Goal: Task Accomplishment & Management: Manage account settings

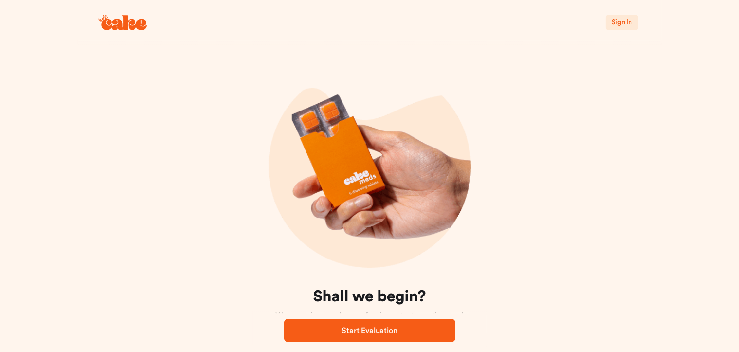
click at [620, 20] on span "Sign In" at bounding box center [622, 22] width 20 height 7
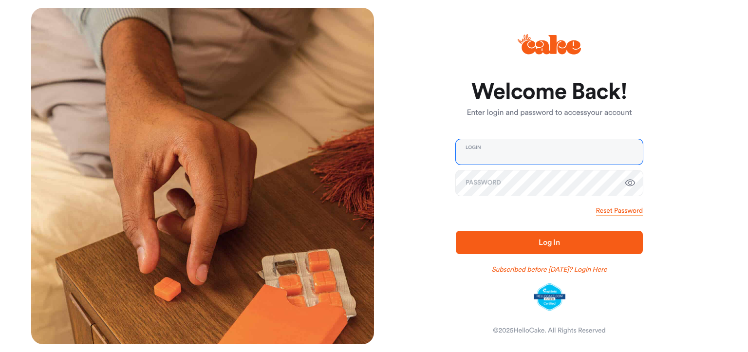
click at [525, 152] on input "email" at bounding box center [549, 151] width 187 height 25
type input "**********"
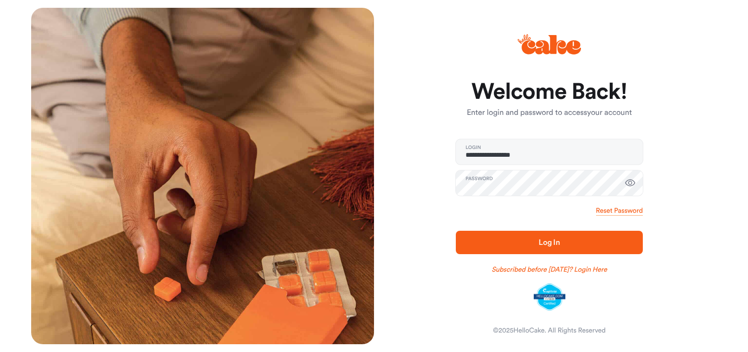
click at [632, 181] on icon "button" at bounding box center [630, 183] width 12 height 12
click at [565, 241] on span "Log In" at bounding box center [549, 243] width 156 height 12
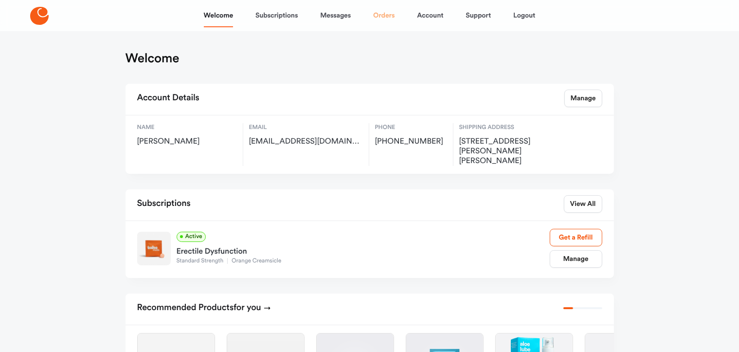
click at [385, 16] on link "Orders" at bounding box center [383, 15] width 21 height 23
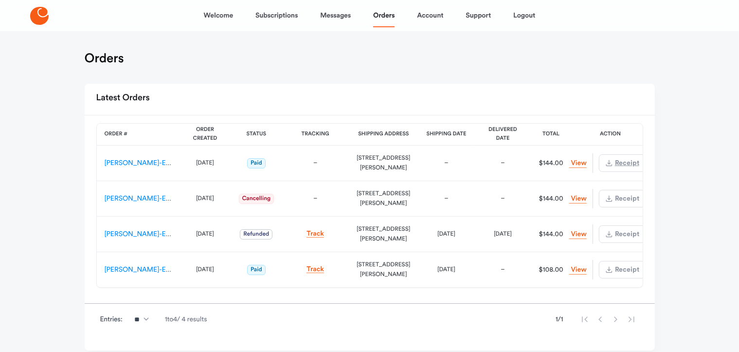
click at [617, 164] on span "Download Receipt" at bounding box center [626, 163] width 25 height 7
click at [614, 162] on span "Download Receipt" at bounding box center [626, 163] width 25 height 7
click at [37, 185] on div "Welcome Subscriptions Messages Orders Account Support Logout Orders Latest Orde…" at bounding box center [369, 194] width 739 height 389
click at [284, 15] on link "Subscriptions" at bounding box center [277, 15] width 42 height 23
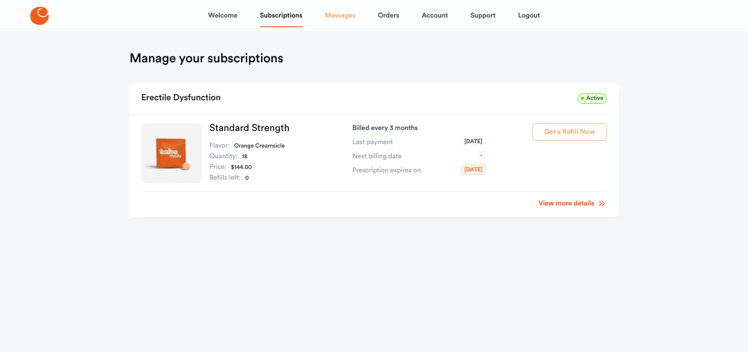
click at [342, 18] on link "Messages" at bounding box center [340, 15] width 31 height 23
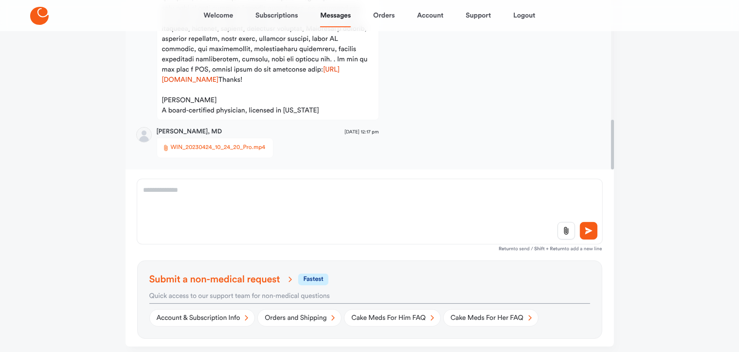
scroll to position [195, 0]
